Goal: Information Seeking & Learning: Learn about a topic

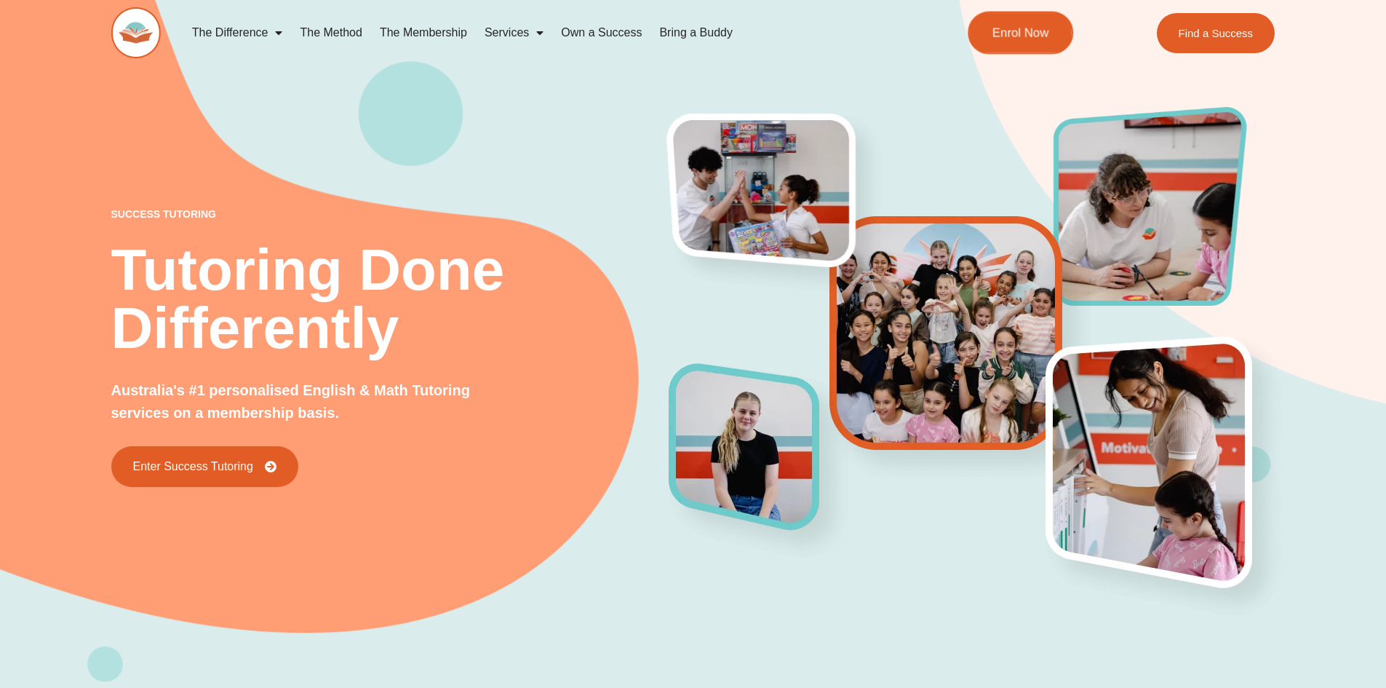
drag, startPoint x: 1023, startPoint y: 34, endPoint x: 1009, endPoint y: 34, distance: 13.8
click at [1022, 33] on span "Enrol Now" at bounding box center [1021, 33] width 57 height 12
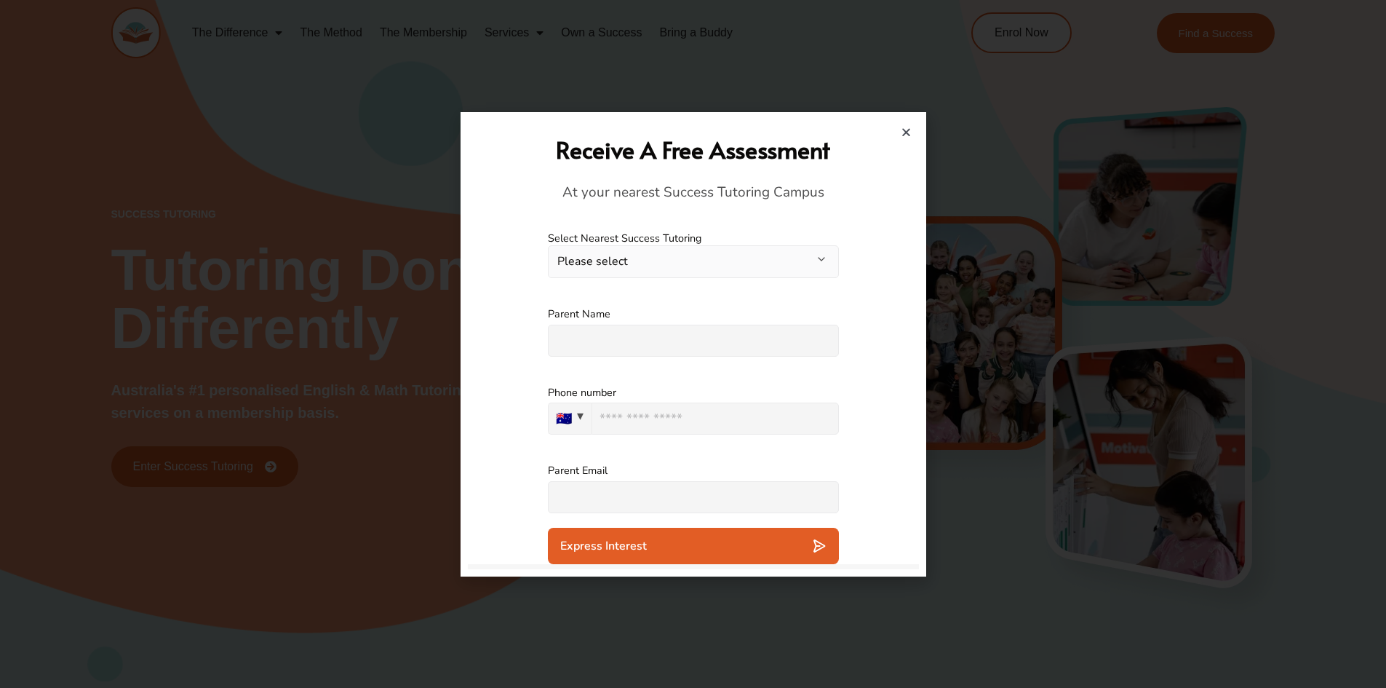
click at [659, 254] on button "Please select" at bounding box center [693, 261] width 291 height 33
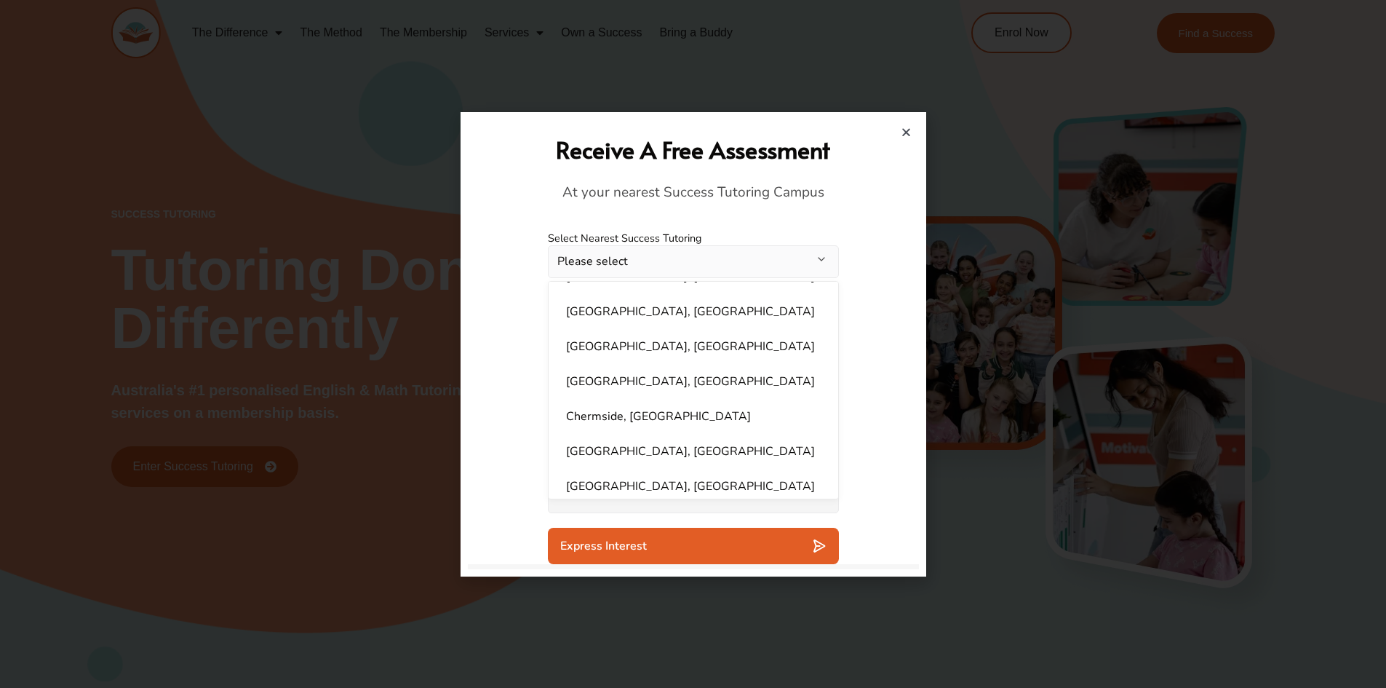
scroll to position [146, 0]
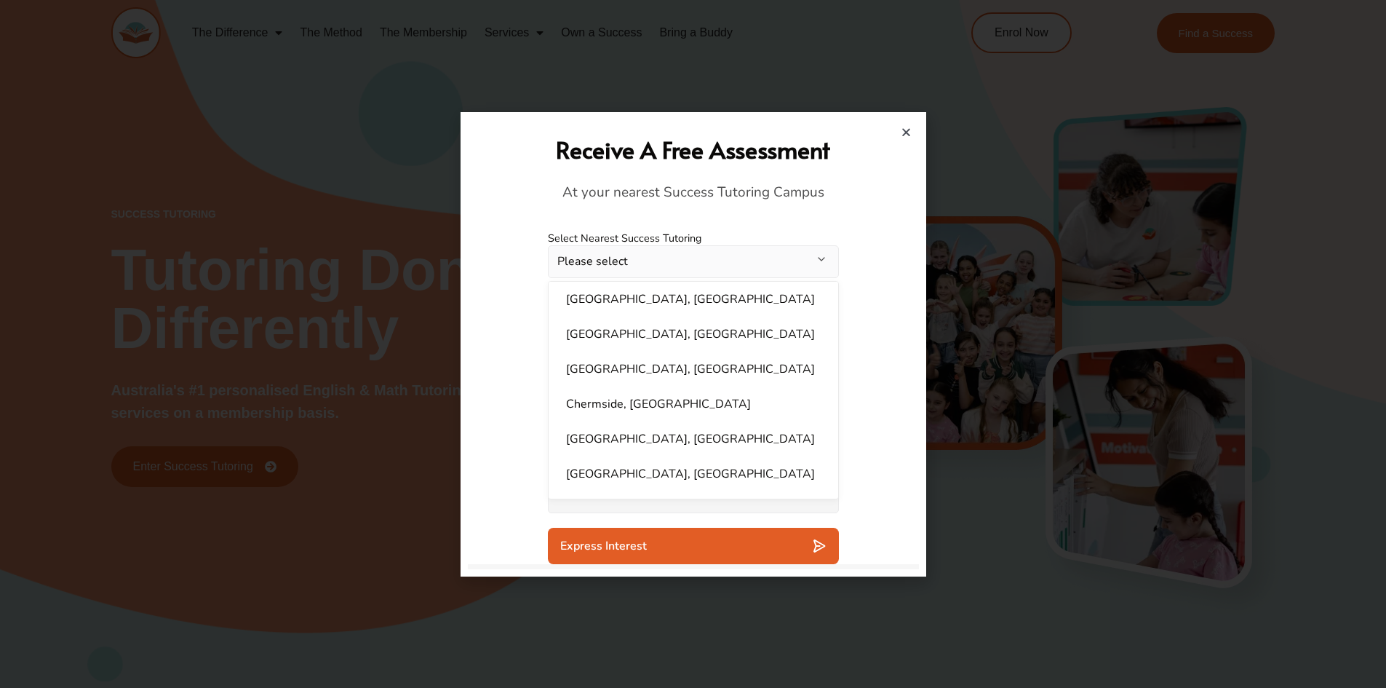
click at [909, 135] on icon "Close" at bounding box center [906, 132] width 11 height 11
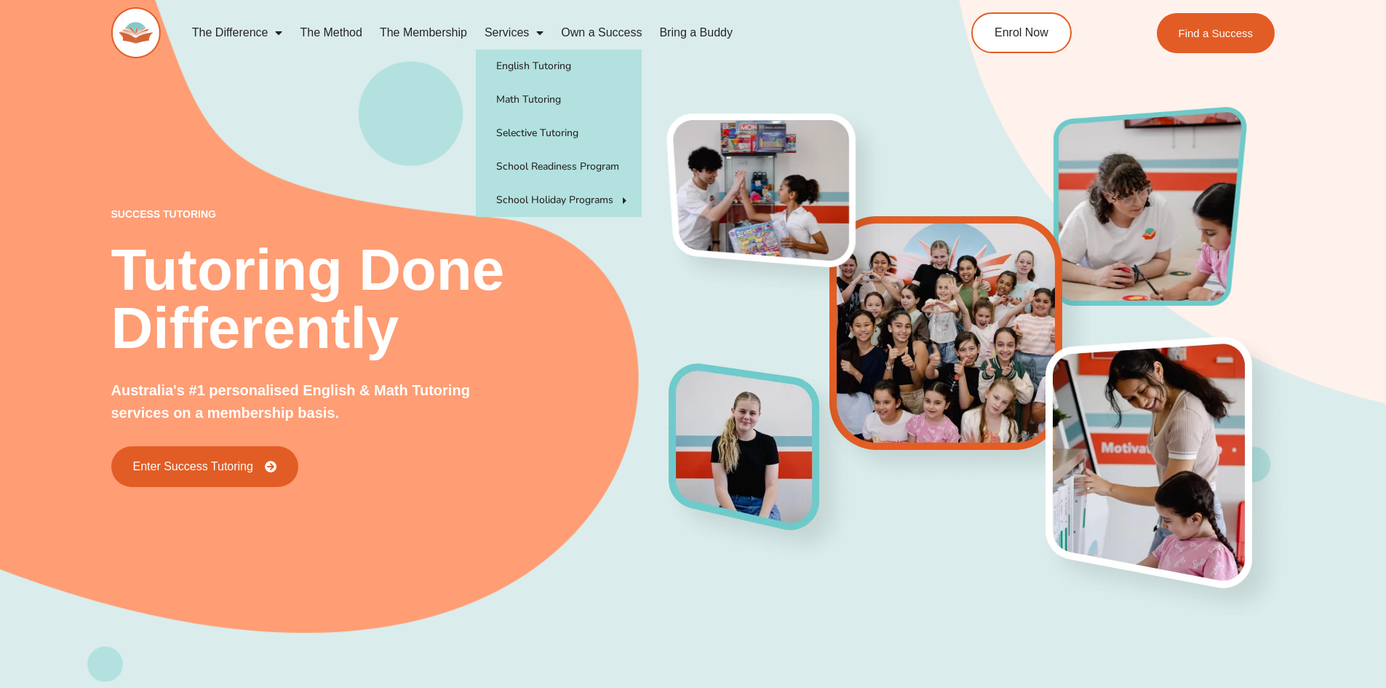
click at [536, 29] on span "Menu" at bounding box center [536, 33] width 15 height 26
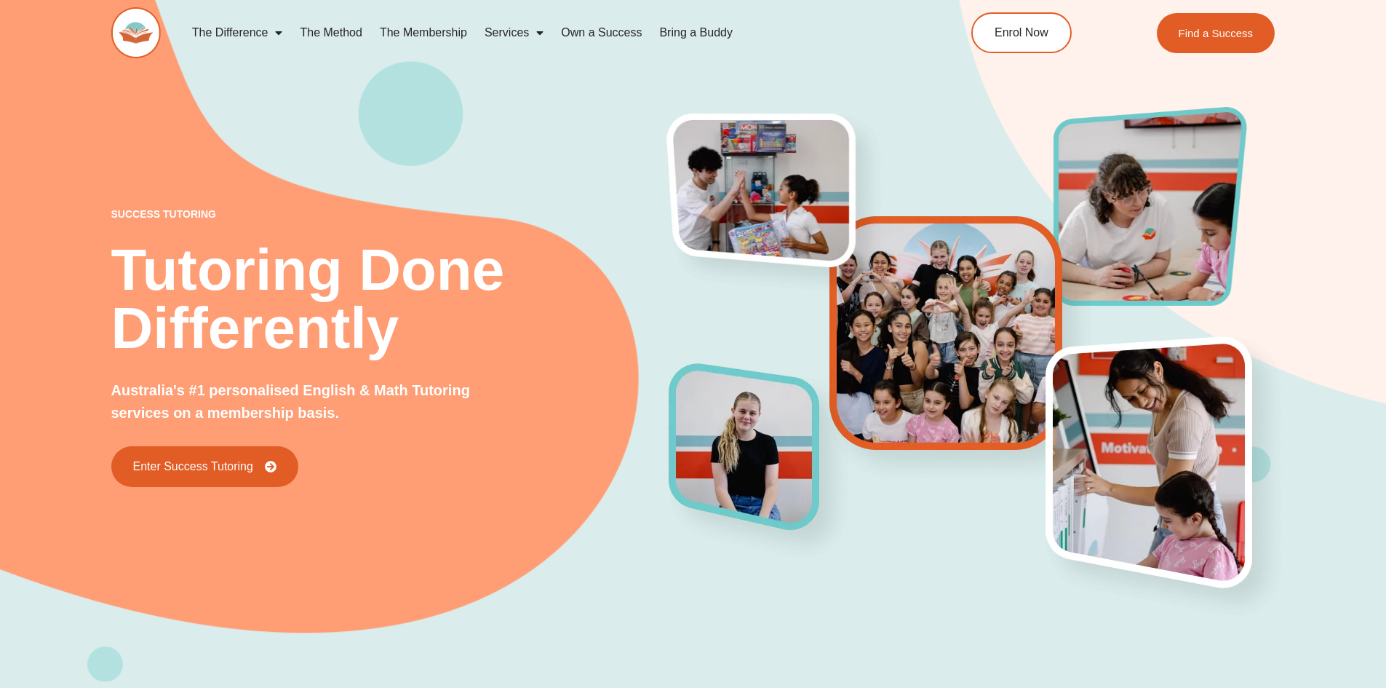
click at [519, 32] on link "Services" at bounding box center [514, 32] width 76 height 33
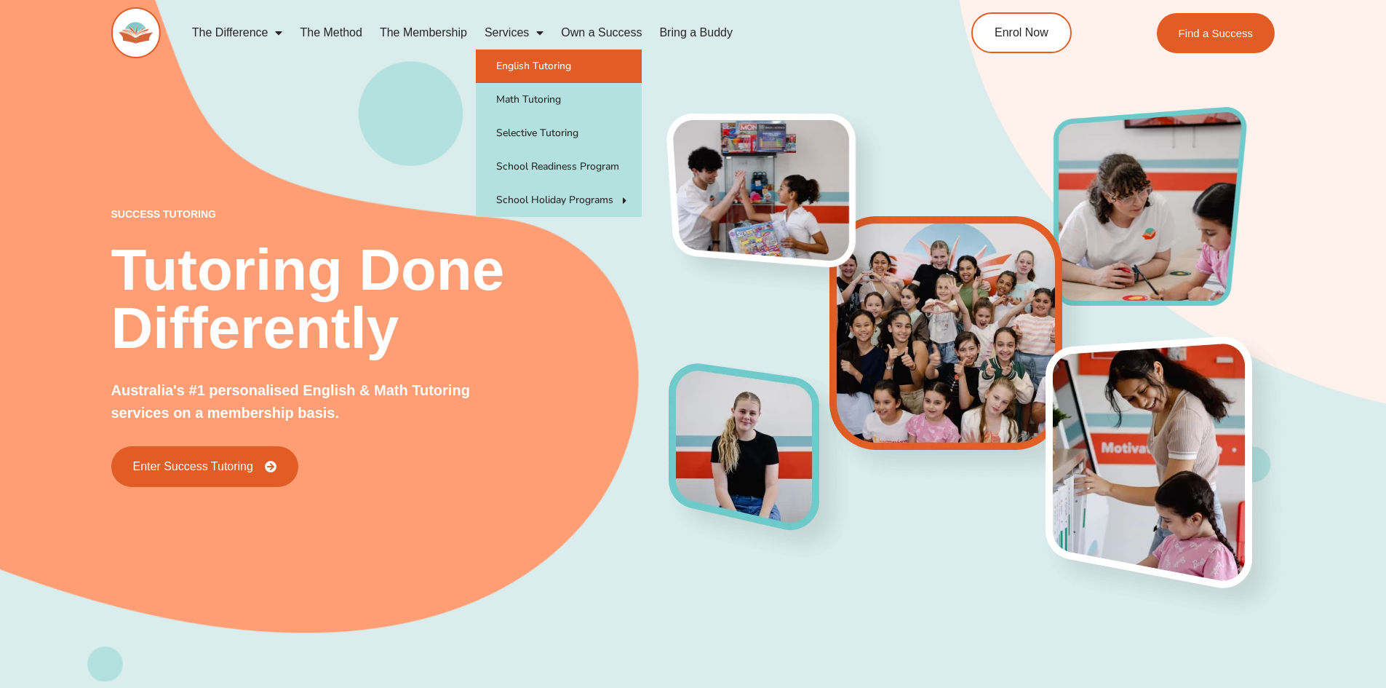
click at [519, 64] on link "English Tutoring" at bounding box center [559, 65] width 166 height 33
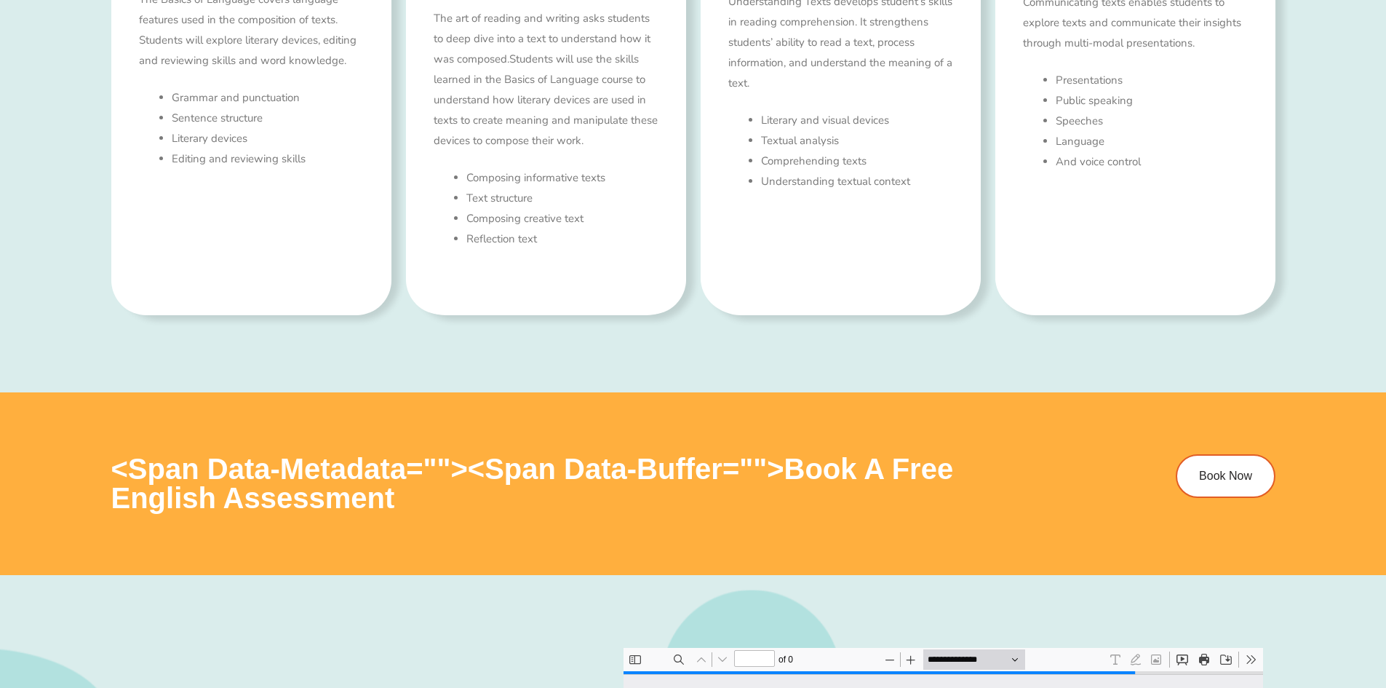
type input "*"
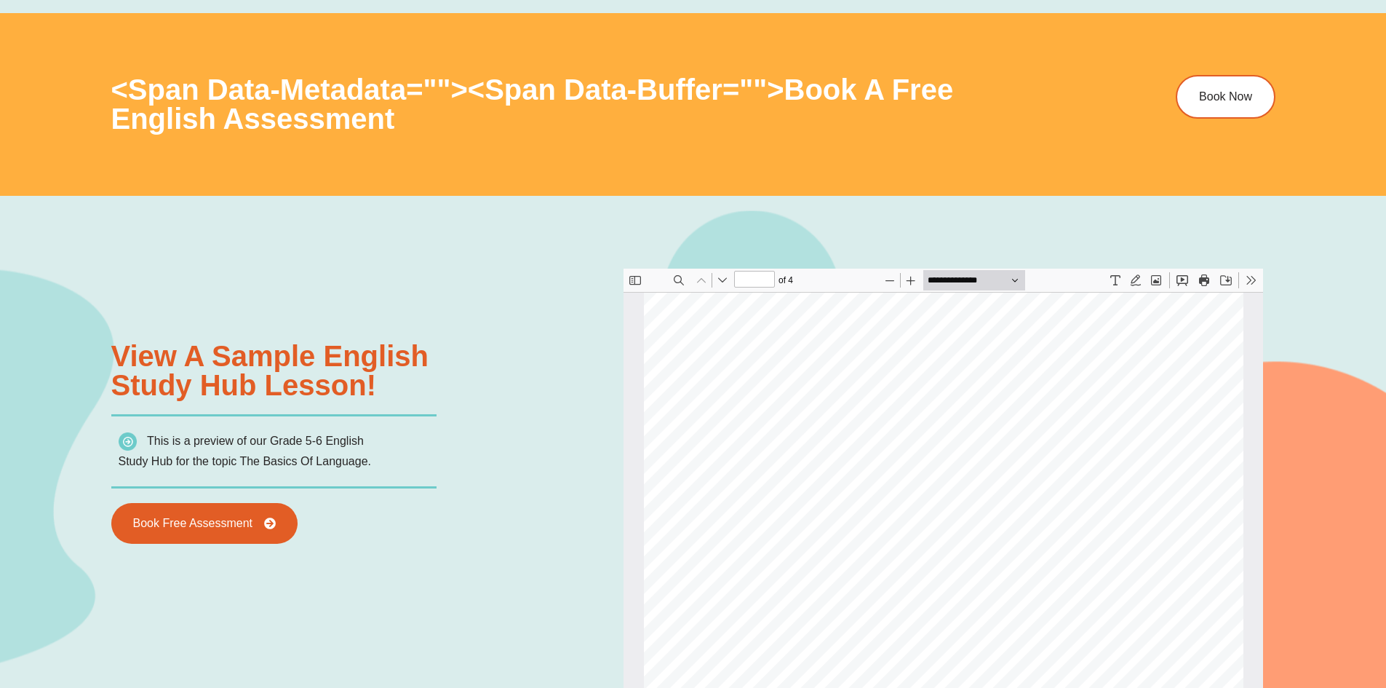
scroll to position [1237, 0]
